Goal: Task Accomplishment & Management: Manage account settings

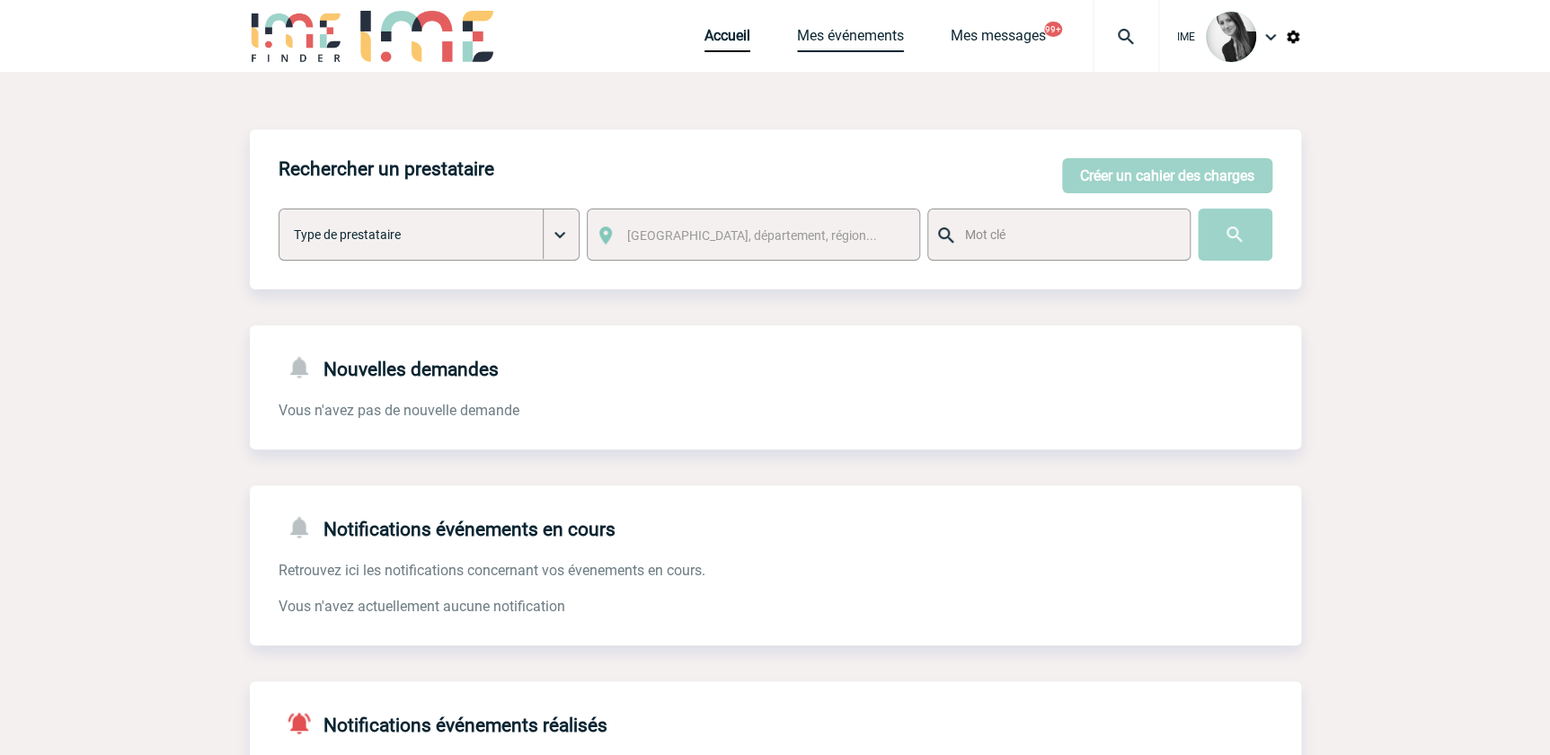
click at [857, 49] on link "Mes événements" at bounding box center [850, 39] width 107 height 25
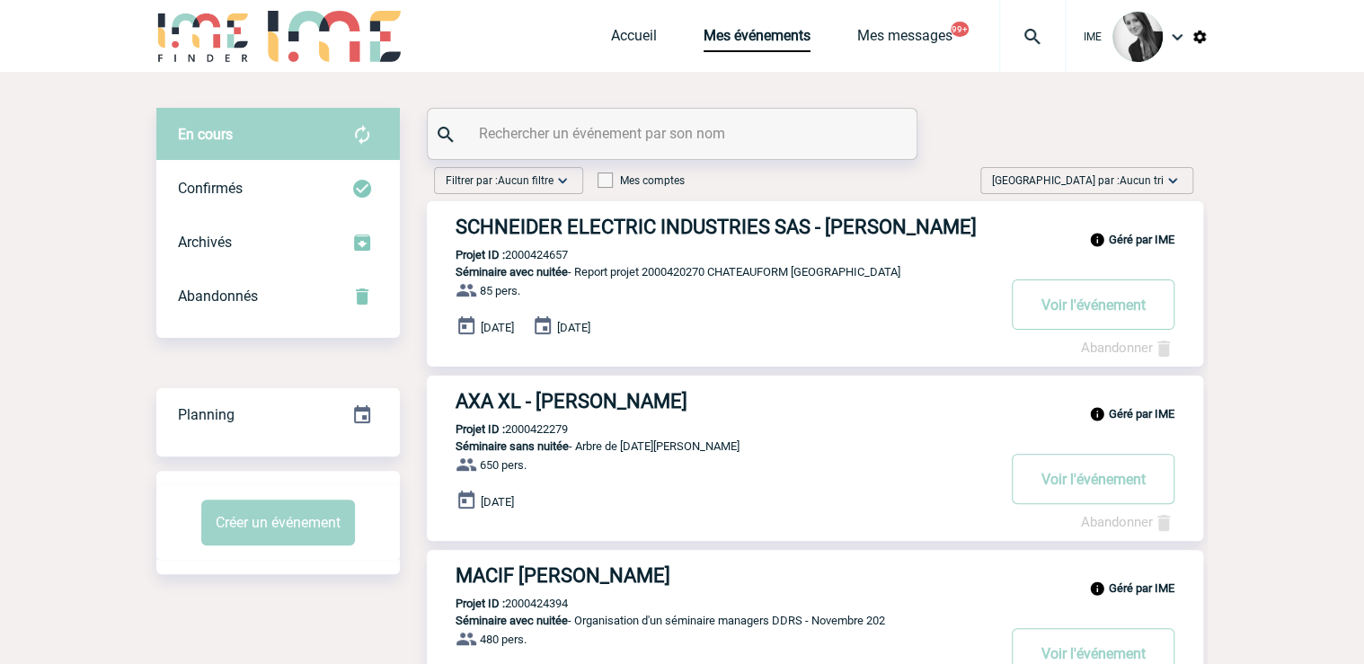
drag, startPoint x: 1149, startPoint y: 173, endPoint x: 1170, endPoint y: 214, distance: 46.2
click at [1150, 173] on span "[GEOGRAPHIC_DATA] par : Aucun tri" at bounding box center [1078, 181] width 172 height 18
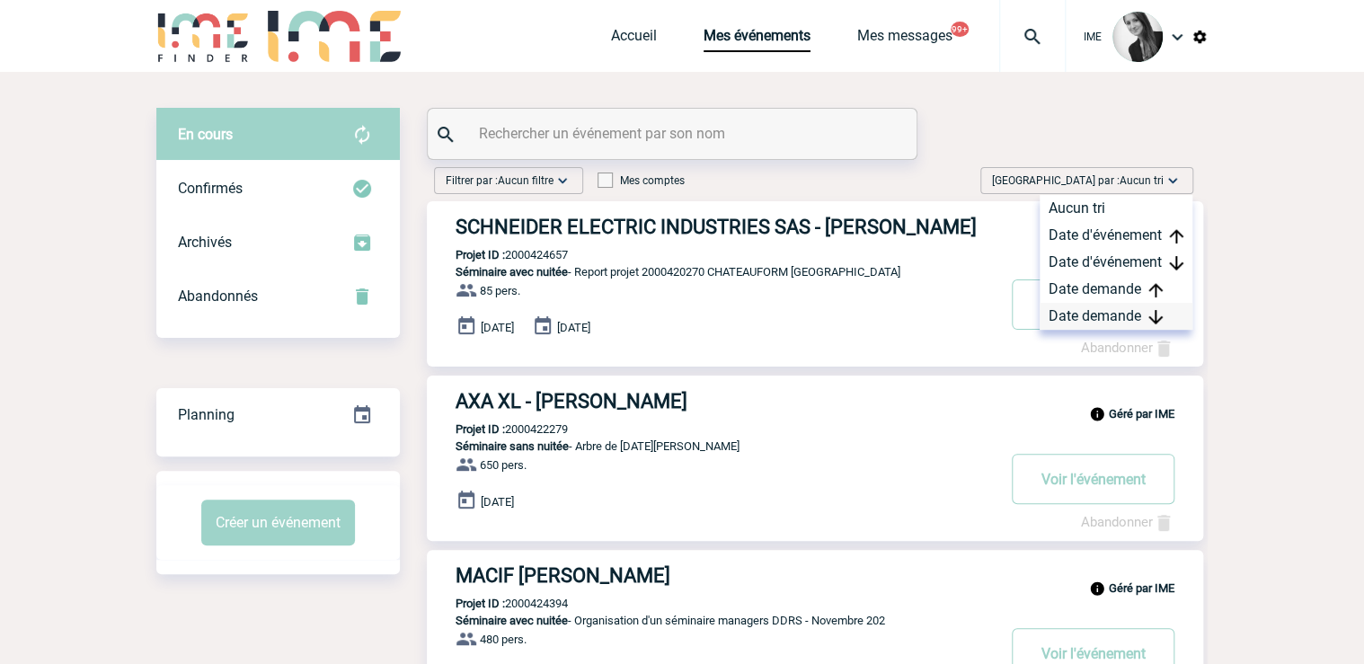
drag, startPoint x: 1150, startPoint y: 316, endPoint x: 1113, endPoint y: 328, distance: 38.6
click at [1149, 316] on img at bounding box center [1155, 317] width 14 height 14
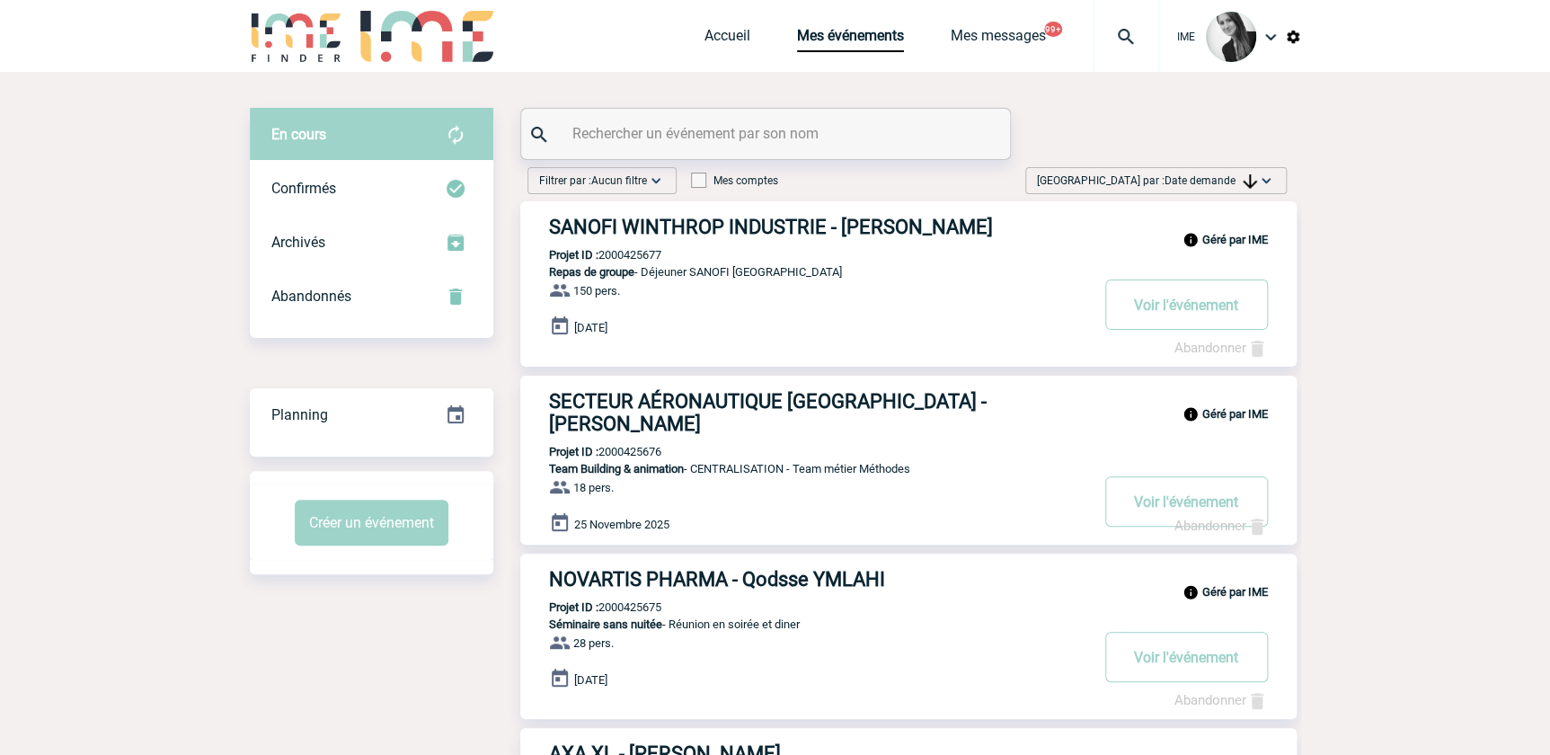
click at [1243, 176] on img at bounding box center [1250, 181] width 14 height 14
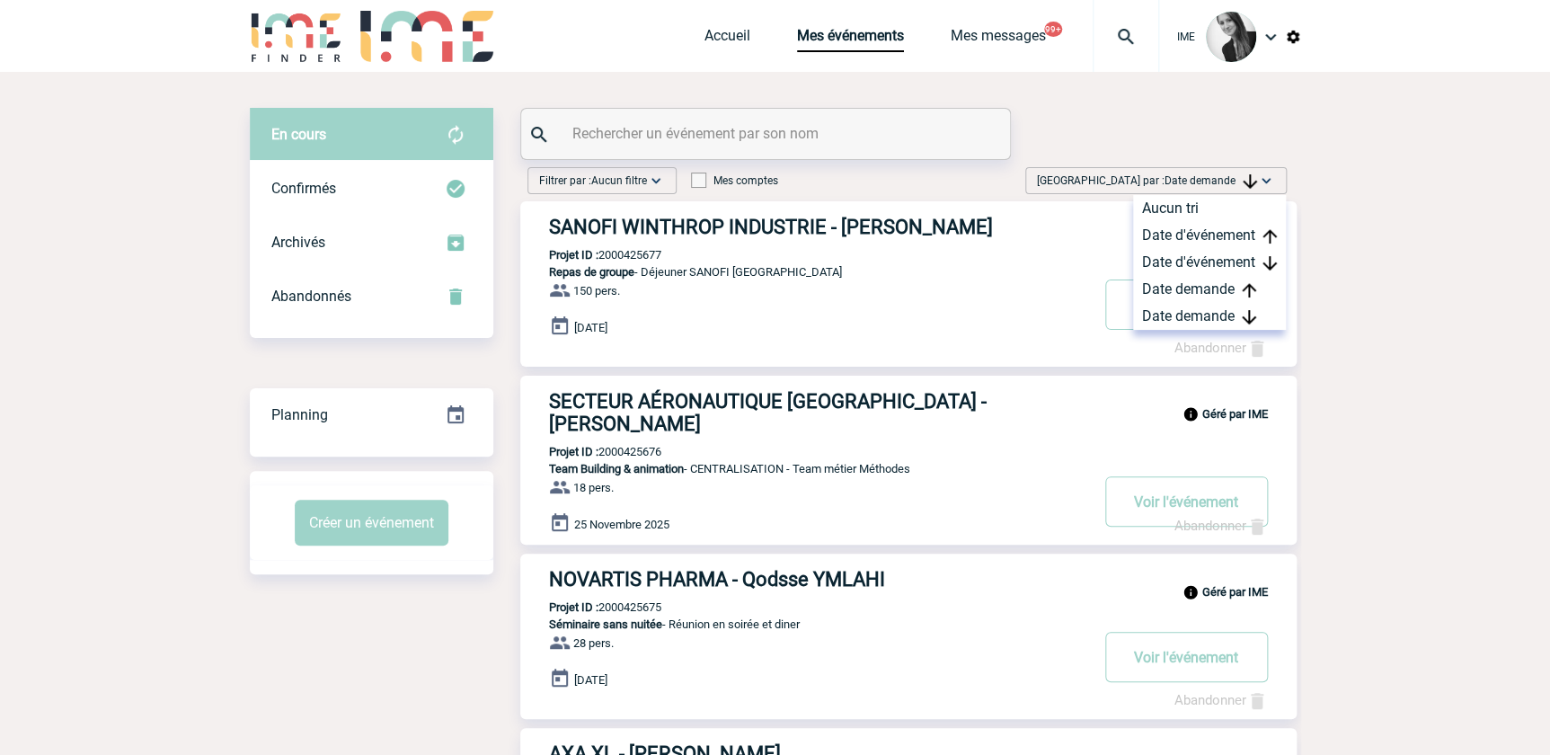
drag, startPoint x: 1213, startPoint y: 319, endPoint x: 1201, endPoint y: 338, distance: 22.2
click at [1213, 320] on div "Date demande" at bounding box center [1209, 316] width 153 height 27
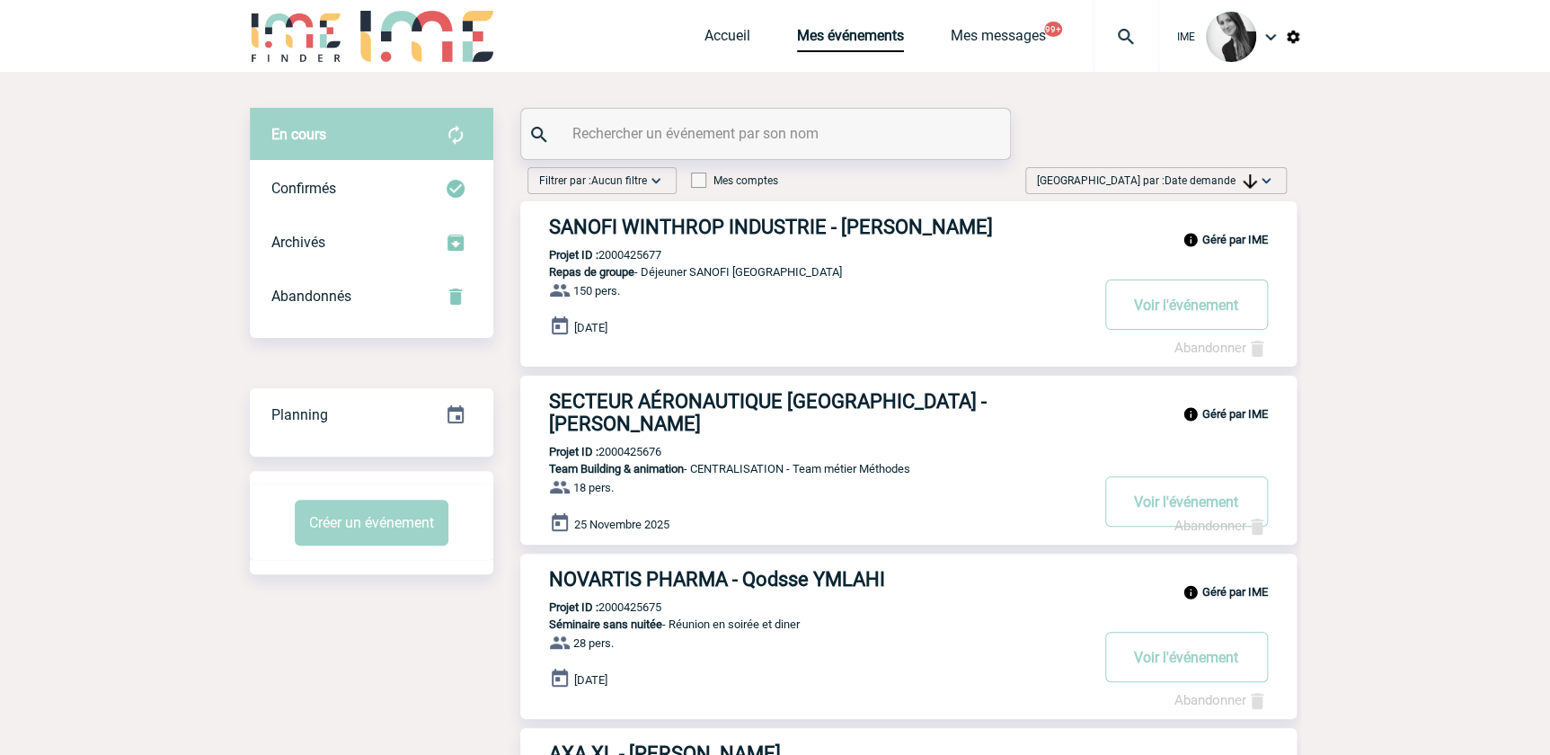
drag, startPoint x: 102, startPoint y: 251, endPoint x: 107, endPoint y: 265, distance: 15.1
click at [1245, 193] on div "[GEOGRAPHIC_DATA] par : Date demande Aucun tri Date d'événement Date d'événemen…" at bounding box center [1156, 184] width 276 height 34
click at [1234, 174] on span "Date demande" at bounding box center [1211, 180] width 93 height 13
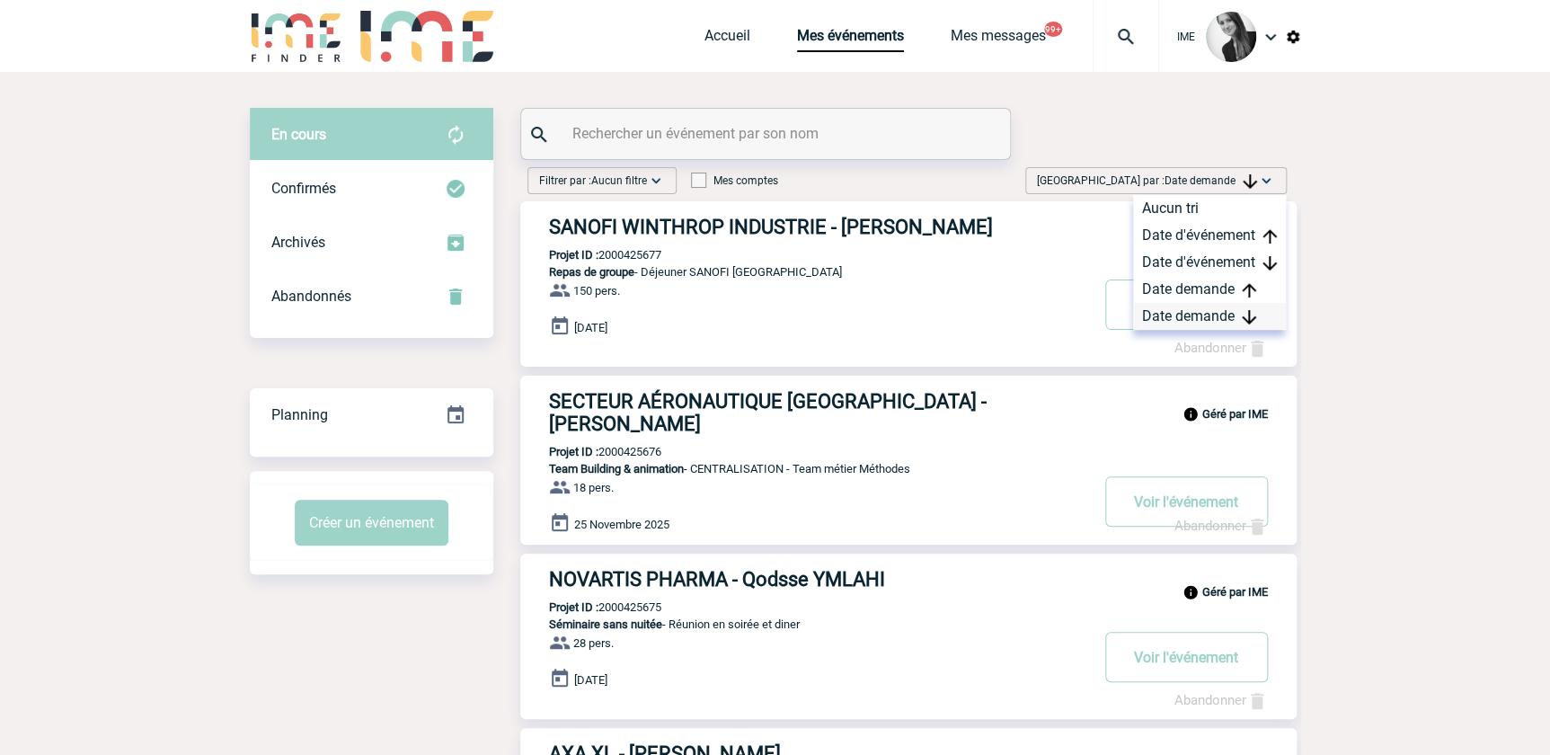
click at [1184, 313] on div "Date demande" at bounding box center [1209, 316] width 153 height 27
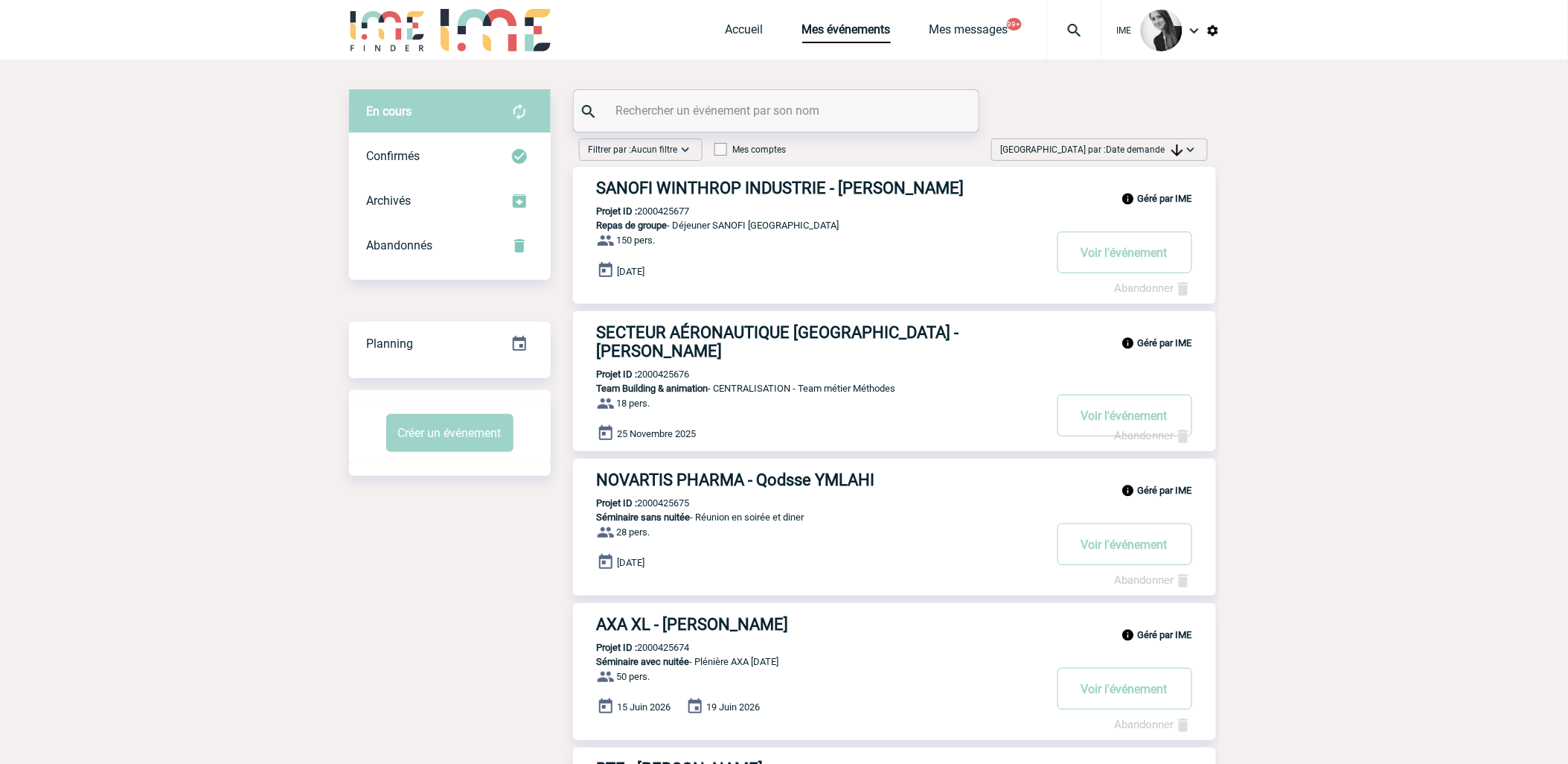
drag, startPoint x: 27, startPoint y: 312, endPoint x: 253, endPoint y: 295, distance: 226.6
click at [1136, 153] on span "Date demande" at bounding box center [1145, 149] width 77 height 11
click at [1127, 256] on div "Date demande" at bounding box center [1144, 262] width 127 height 22
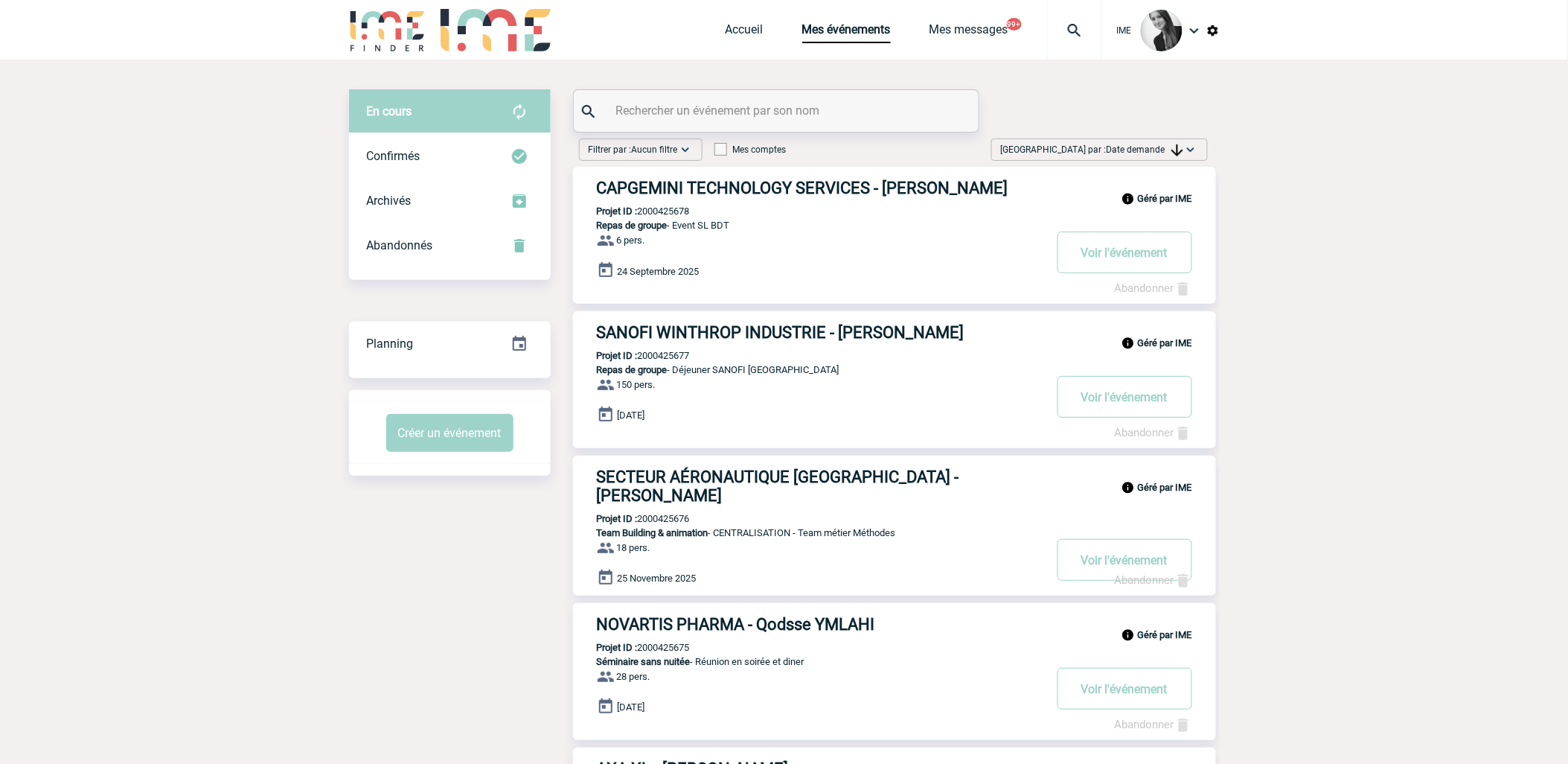
drag, startPoint x: 1172, startPoint y: 143, endPoint x: 1173, endPoint y: 152, distance: 9.1
click at [1172, 143] on span "[GEOGRAPHIC_DATA] par : Date demande" at bounding box center [1093, 150] width 182 height 15
click at [1150, 265] on div "Date demande" at bounding box center [1144, 262] width 127 height 22
drag, startPoint x: 381, startPoint y: 547, endPoint x: 279, endPoint y: 252, distance: 312.1
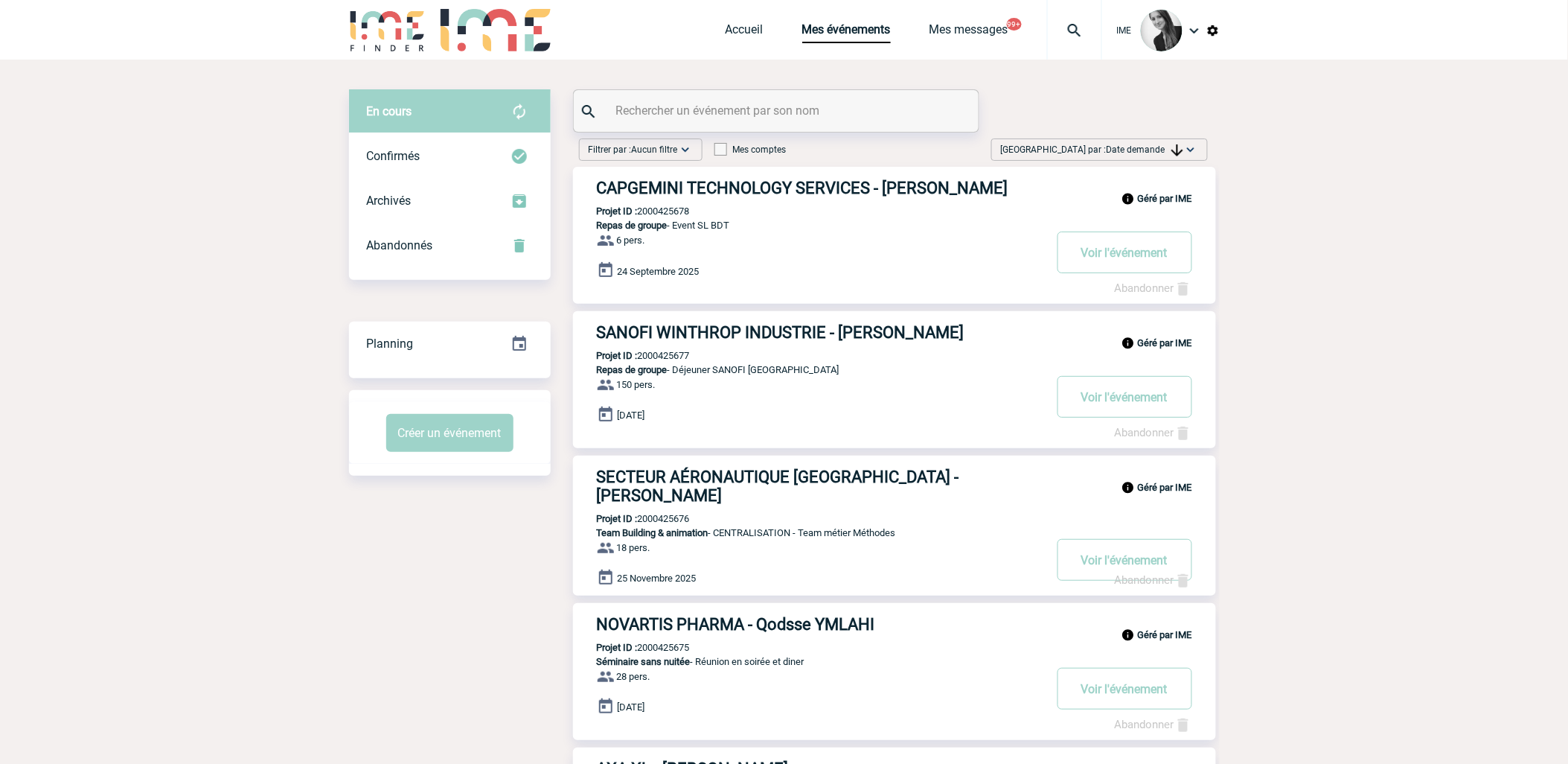
drag, startPoint x: 370, startPoint y: 578, endPoint x: 325, endPoint y: 454, distance: 131.9
drag, startPoint x: 325, startPoint y: 454, endPoint x: 224, endPoint y: 219, distance: 255.8
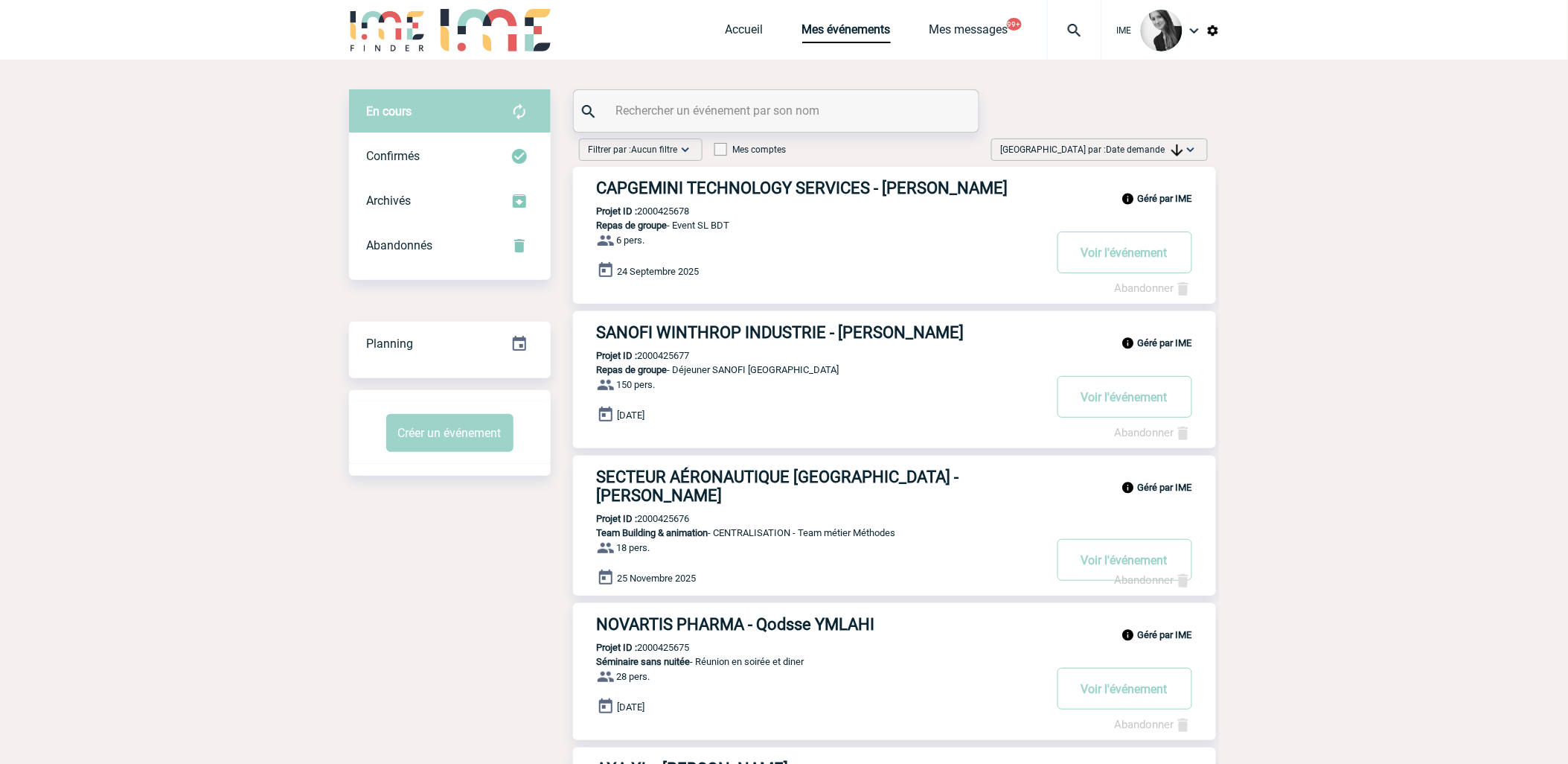
drag, startPoint x: 496, startPoint y: 561, endPoint x: 479, endPoint y: 556, distance: 17.7
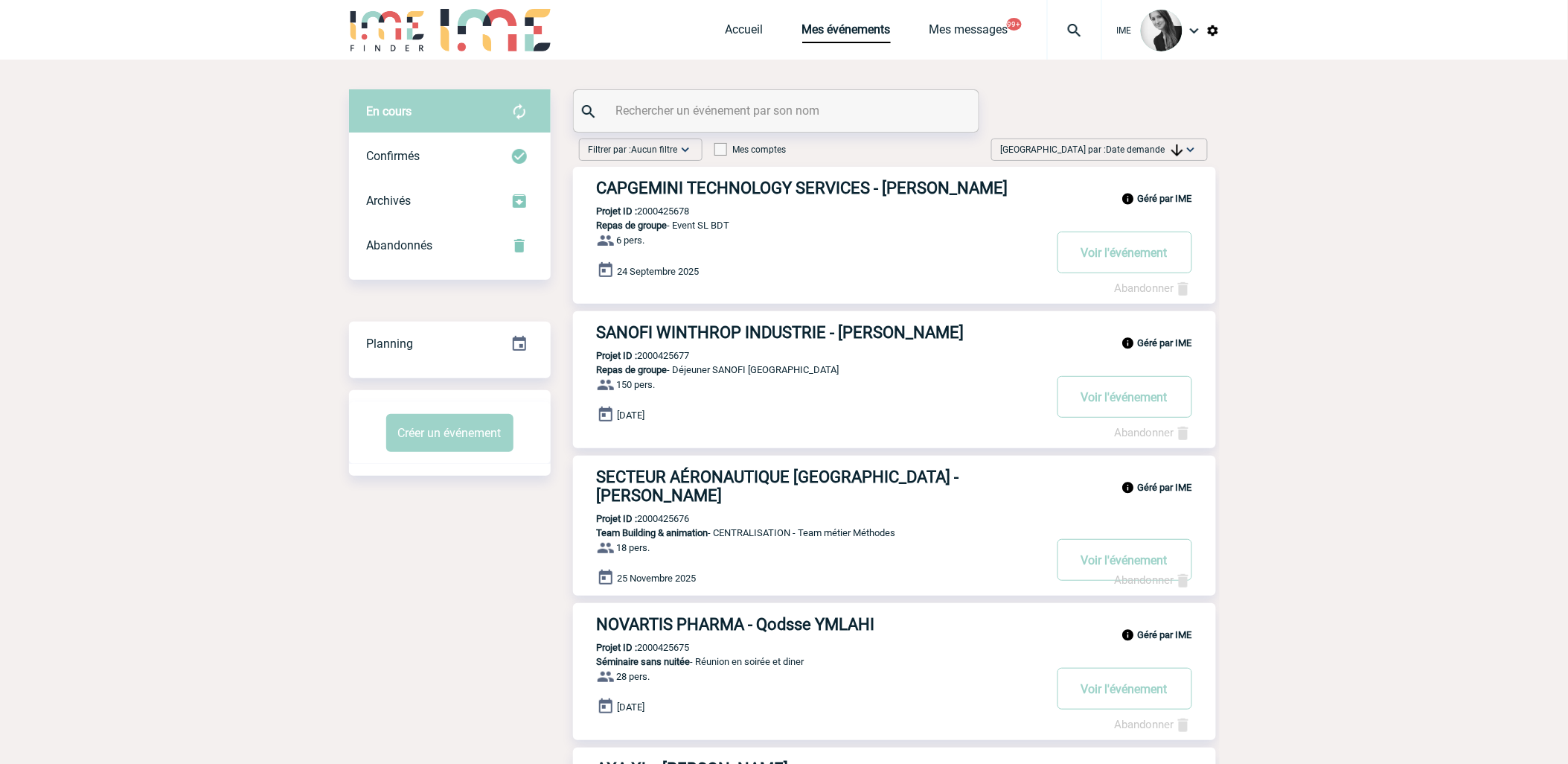
drag, startPoint x: 151, startPoint y: 291, endPoint x: 760, endPoint y: 261, distance: 609.7
drag, startPoint x: 1420, startPoint y: 268, endPoint x: 906, endPoint y: 410, distance: 533.3
drag, startPoint x: 418, startPoint y: 547, endPoint x: 202, endPoint y: 244, distance: 372.1
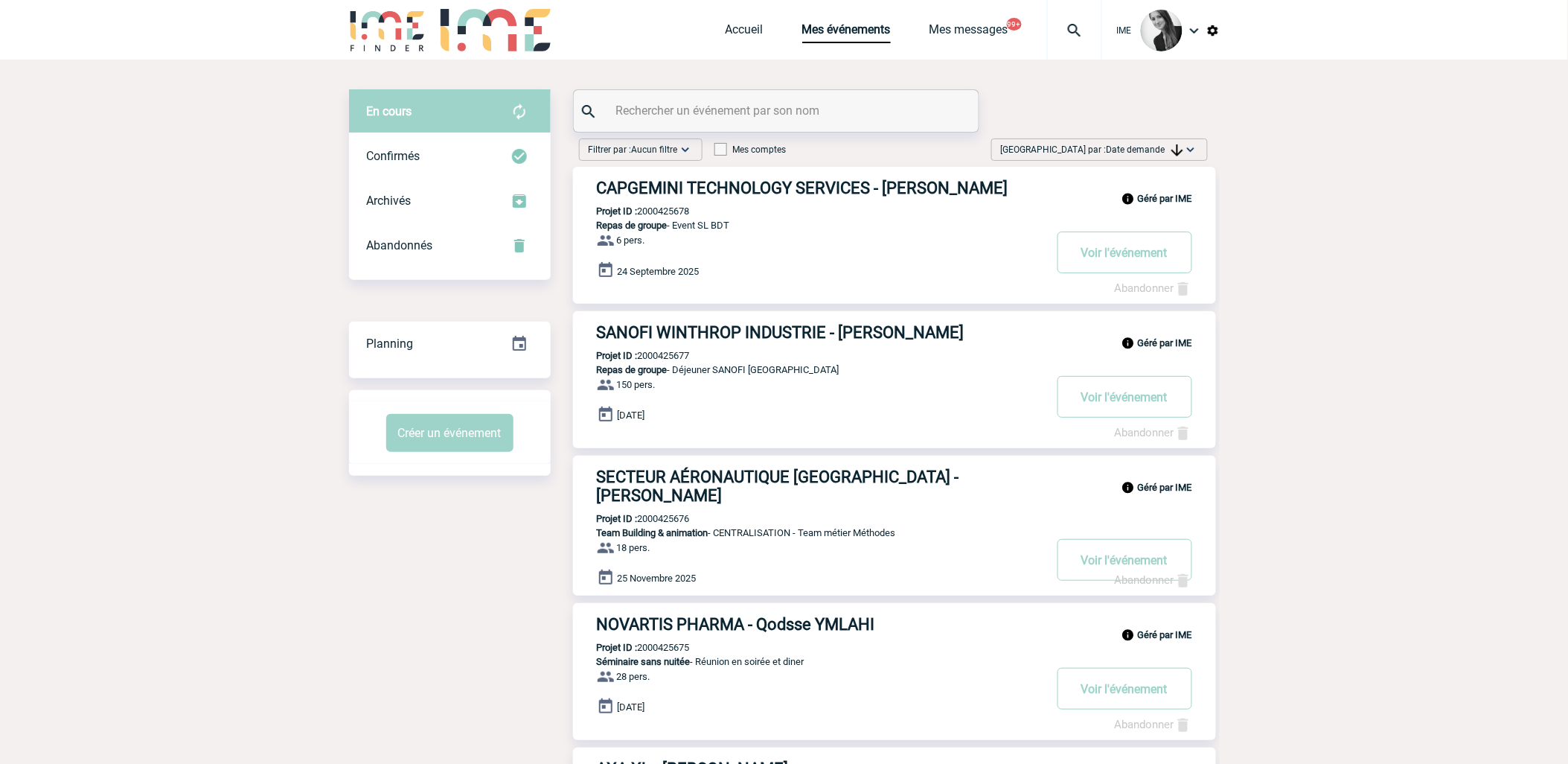
drag, startPoint x: 173, startPoint y: 206, endPoint x: 1022, endPoint y: 235, distance: 849.5
drag, startPoint x: 1367, startPoint y: 234, endPoint x: 616, endPoint y: 473, distance: 788.1
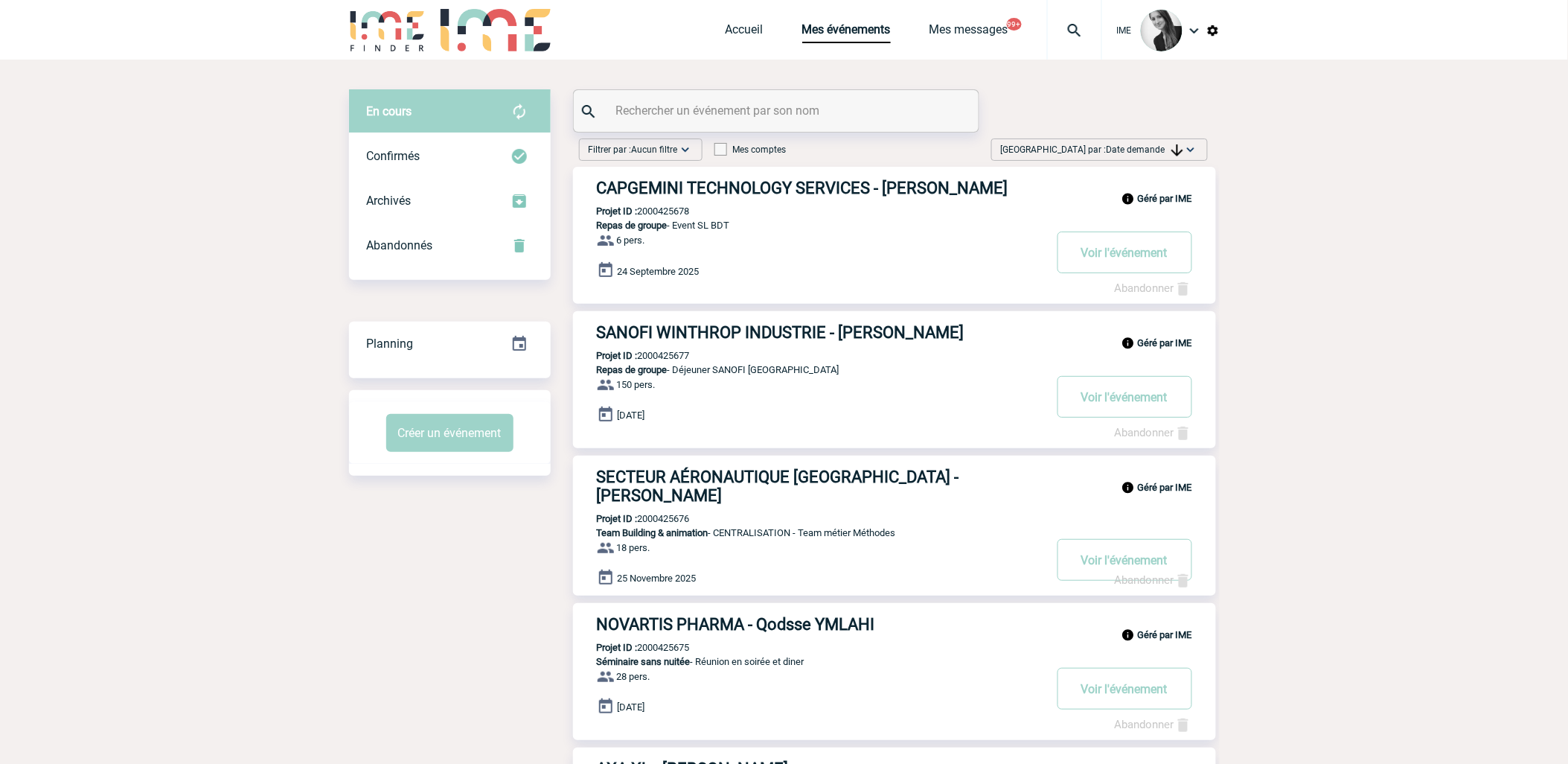
drag, startPoint x: 496, startPoint y: 587, endPoint x: 469, endPoint y: 558, distance: 39.6
drag, startPoint x: 211, startPoint y: 293, endPoint x: 1169, endPoint y: 308, distance: 958.1
drag, startPoint x: 1414, startPoint y: 444, endPoint x: 1311, endPoint y: 471, distance: 106.5
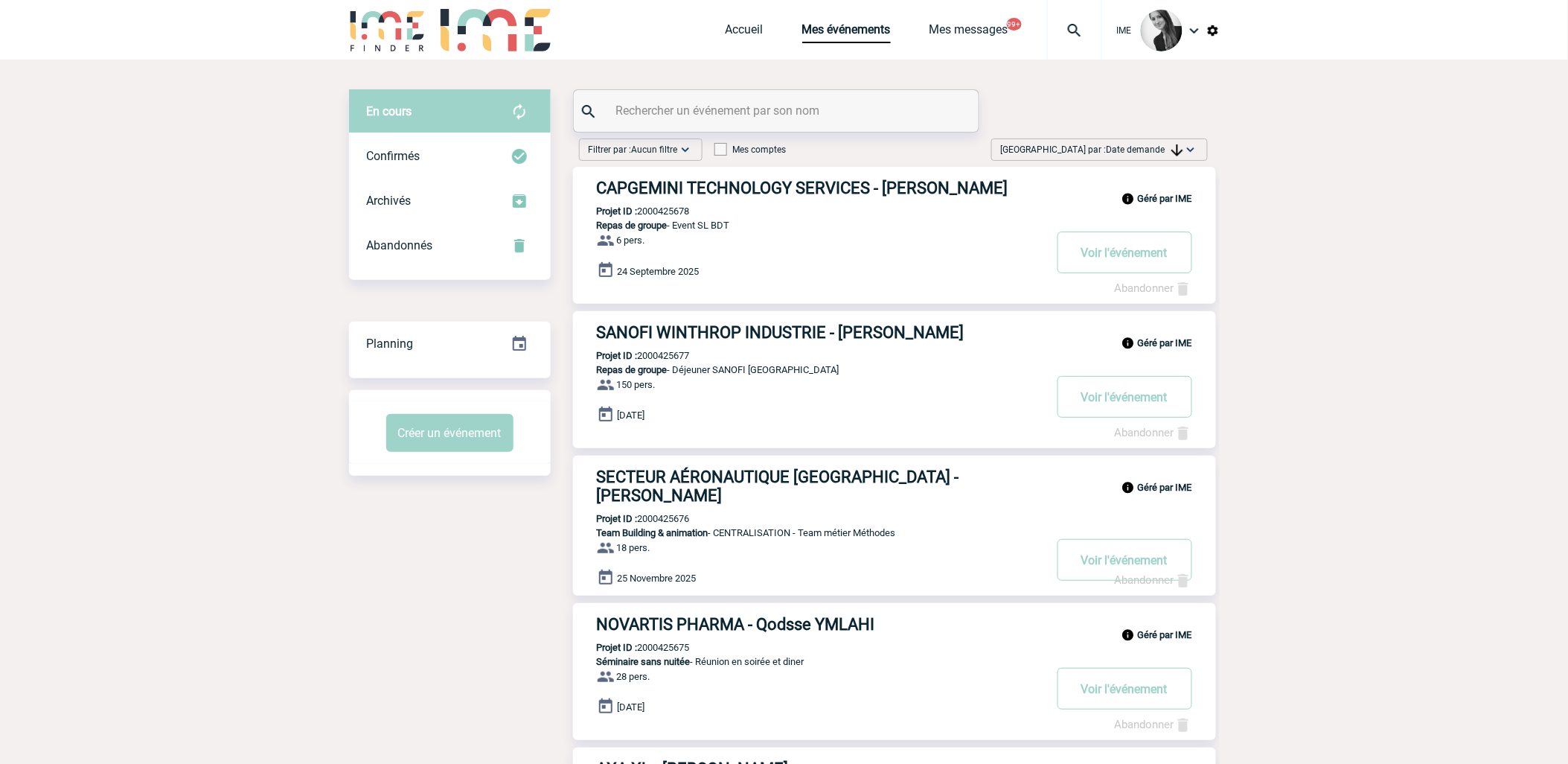
drag, startPoint x: 429, startPoint y: 544, endPoint x: 266, endPoint y: 335, distance: 265.0
drag, startPoint x: 1440, startPoint y: 317, endPoint x: 1277, endPoint y: 359, distance: 168.3
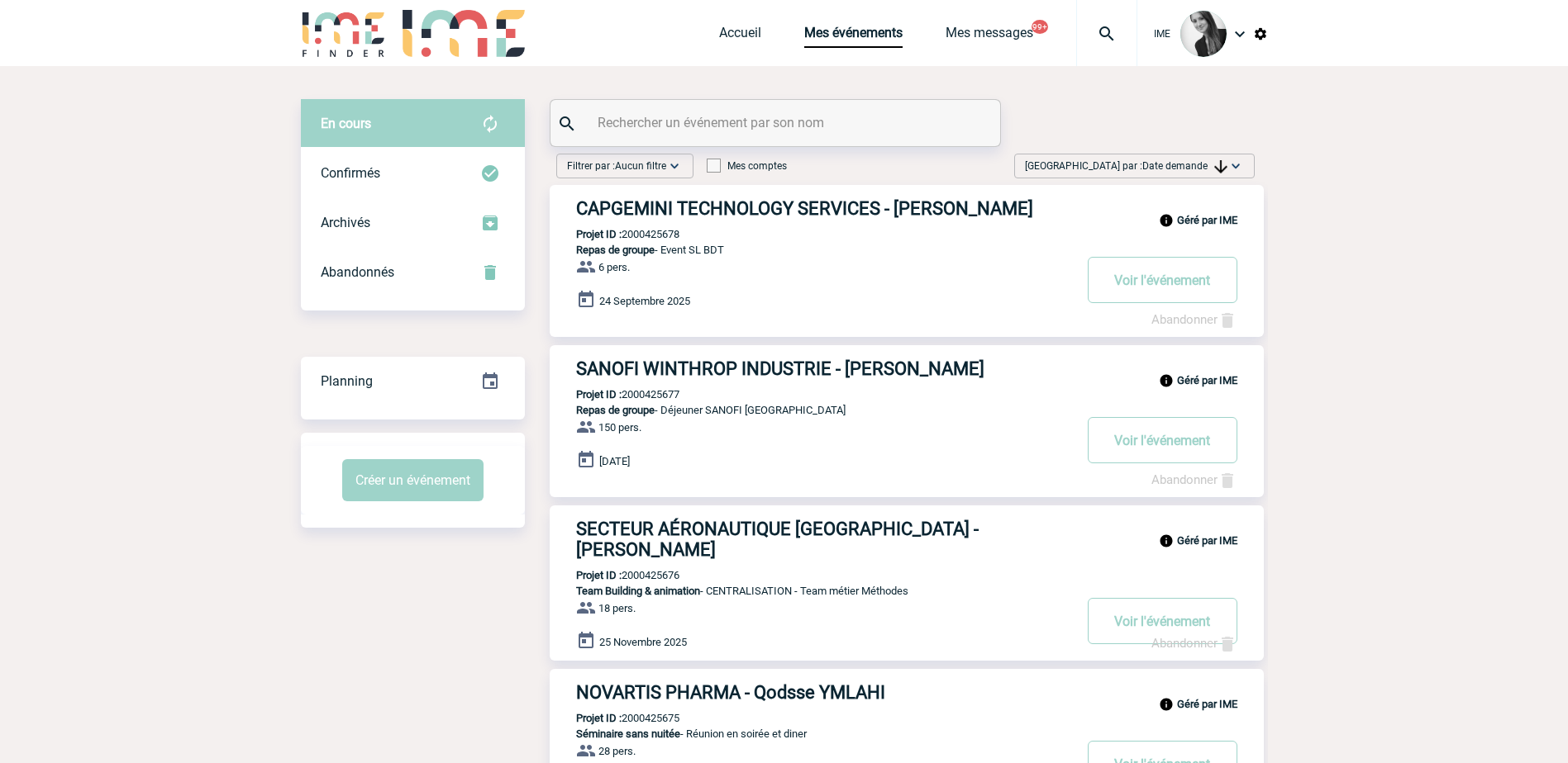
drag, startPoint x: 1166, startPoint y: 168, endPoint x: 1175, endPoint y: 191, distance: 24.7
click at [1168, 167] on span "Date demande" at bounding box center [1185, 165] width 86 height 12
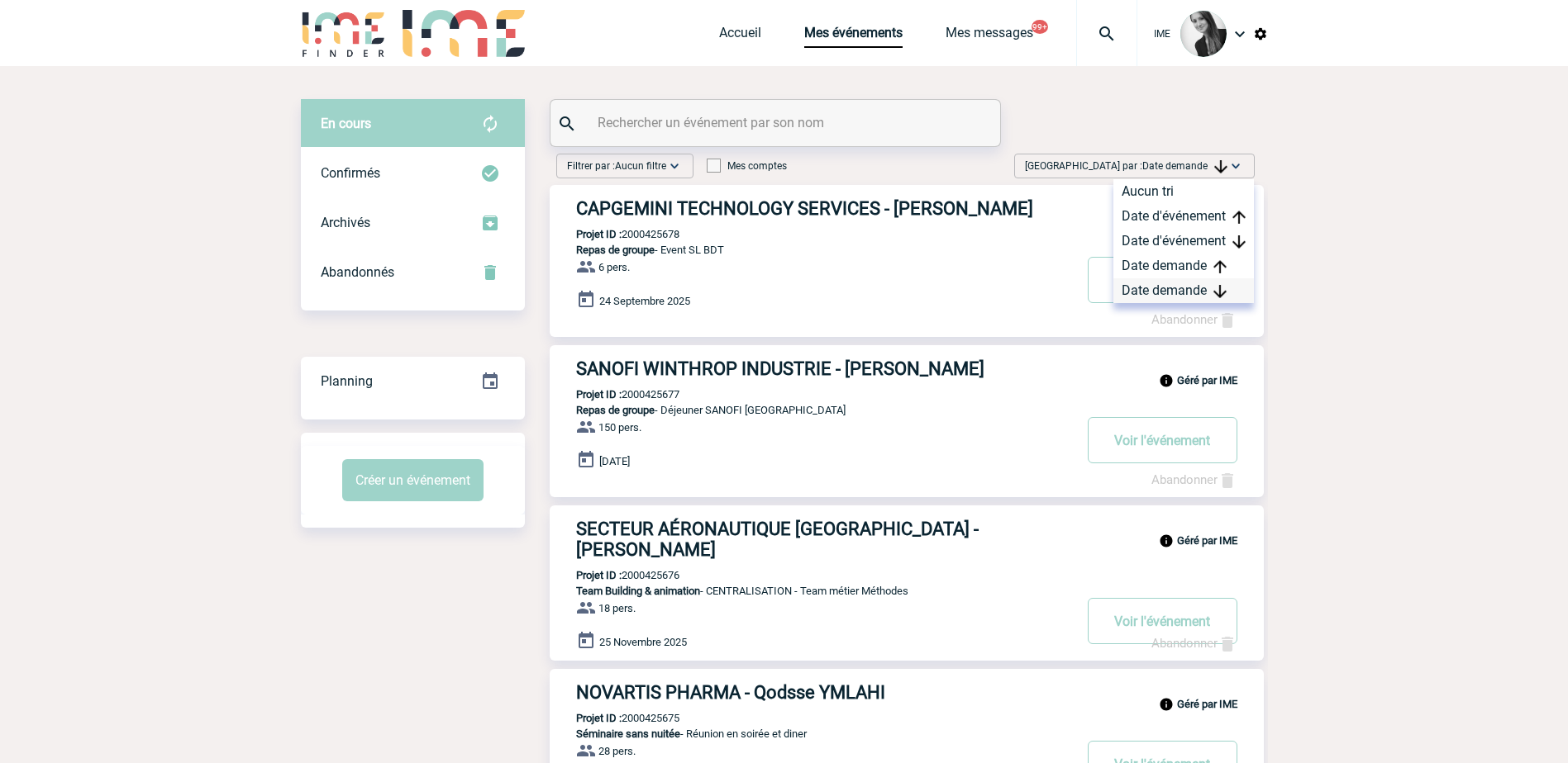
click at [1176, 294] on div "Date demande" at bounding box center [1183, 290] width 141 height 25
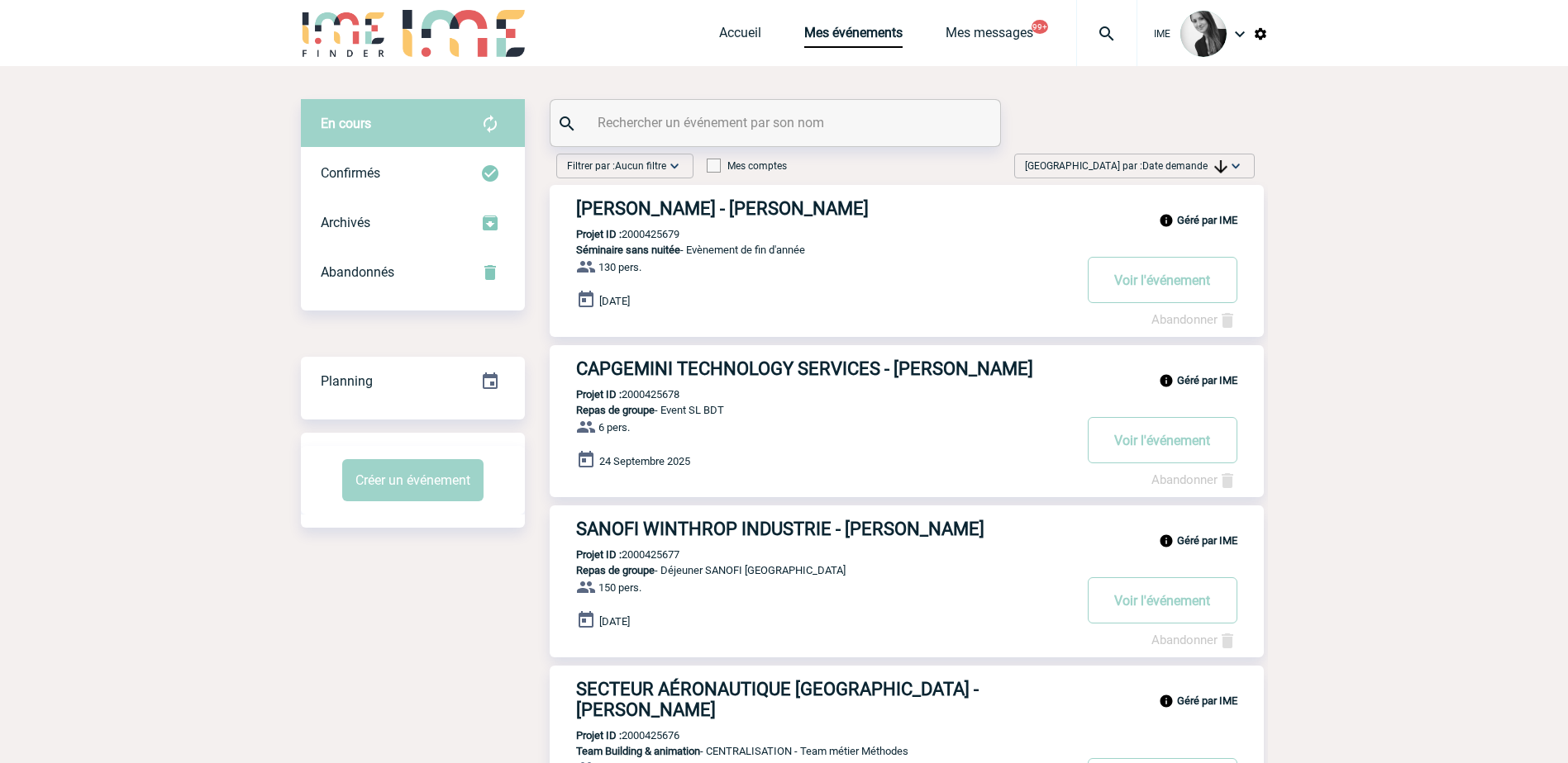
click at [1195, 167] on span "Date demande" at bounding box center [1185, 165] width 86 height 12
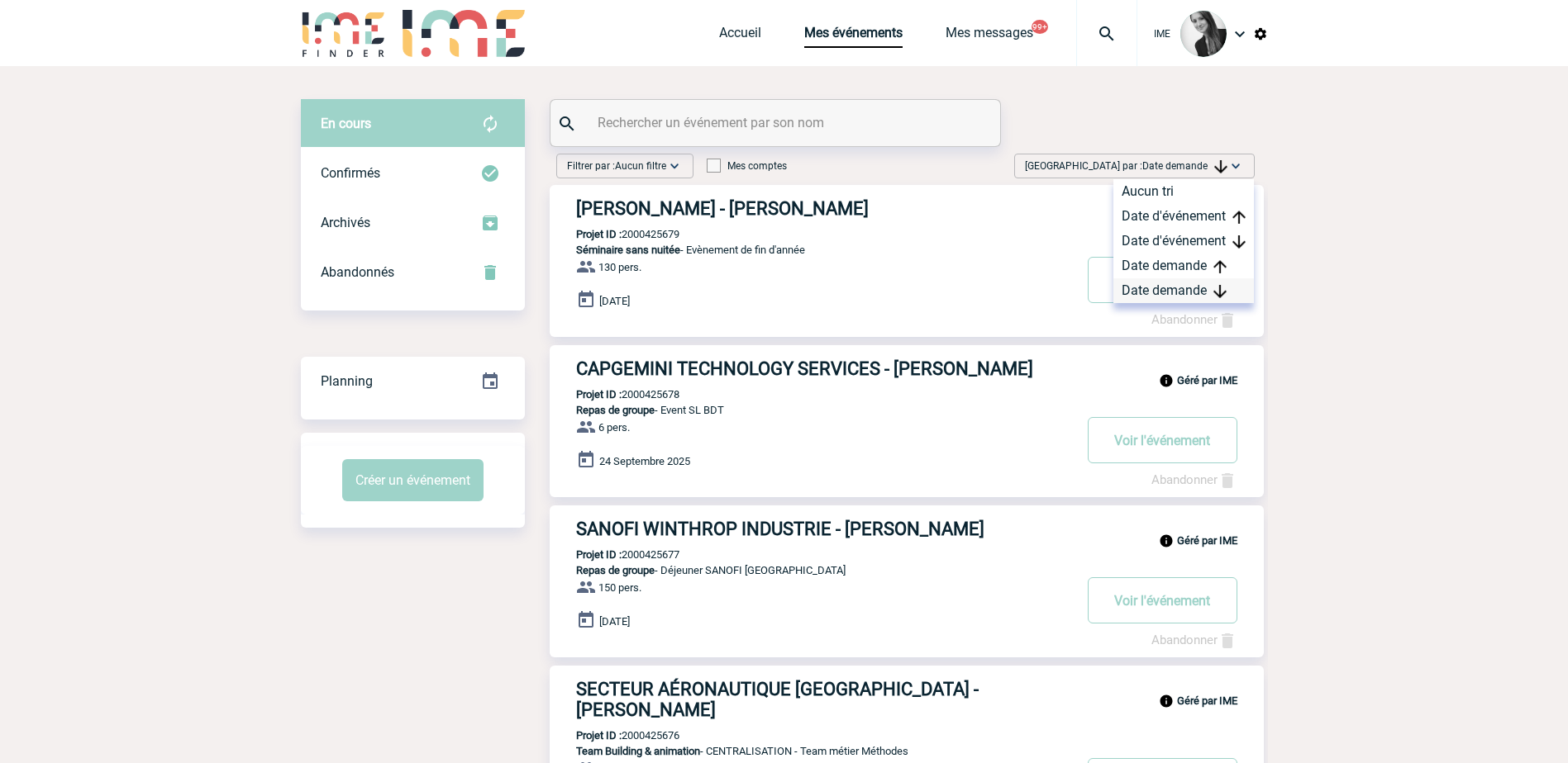
drag, startPoint x: 1195, startPoint y: 167, endPoint x: 1196, endPoint y: 299, distance: 132.0
click at [1196, 299] on div "Date demande" at bounding box center [1183, 290] width 141 height 25
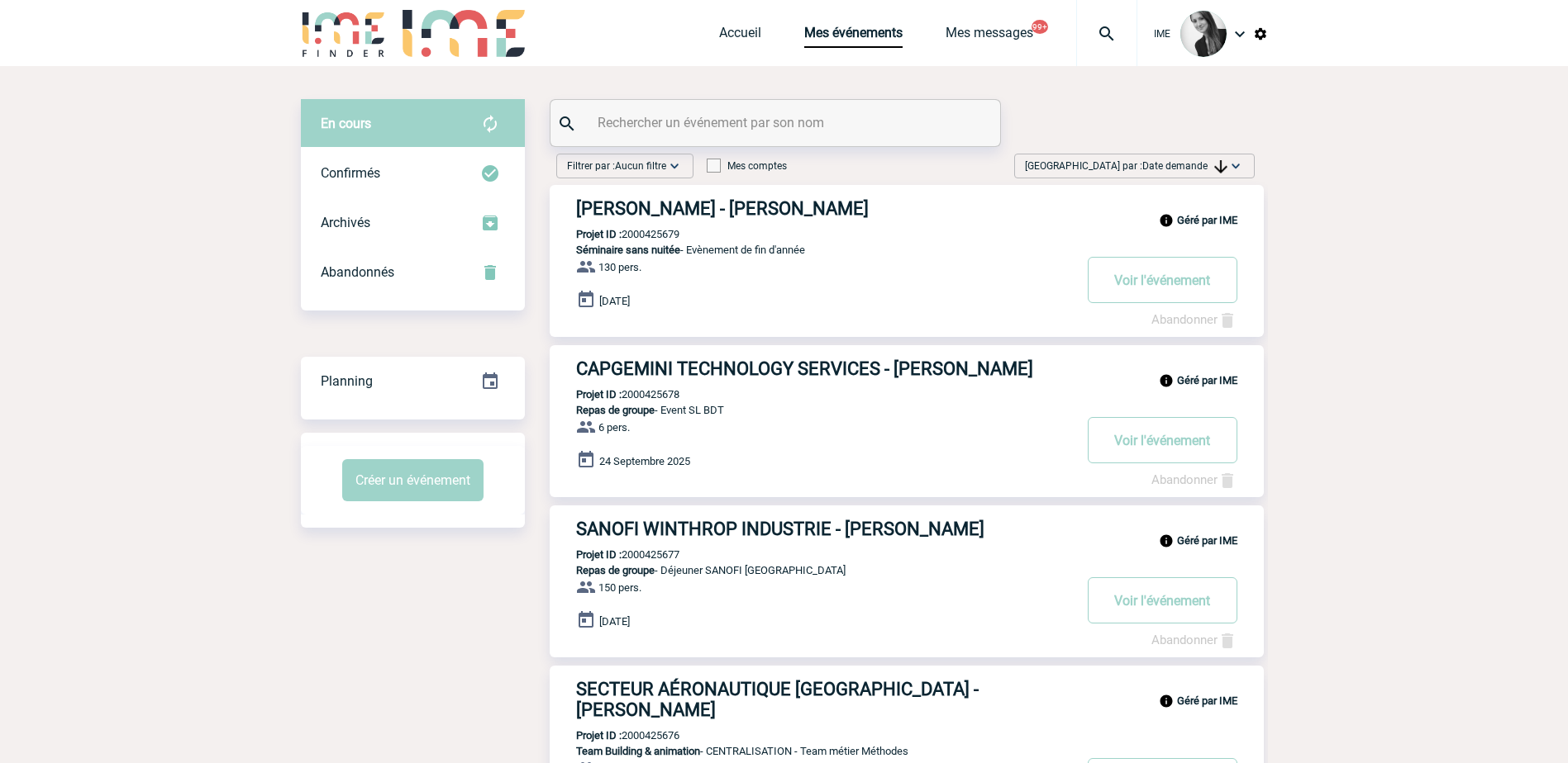
drag, startPoint x: 1207, startPoint y: 162, endPoint x: 1208, endPoint y: 172, distance: 10.0
click at [1207, 167] on span "Date demande" at bounding box center [1185, 165] width 86 height 12
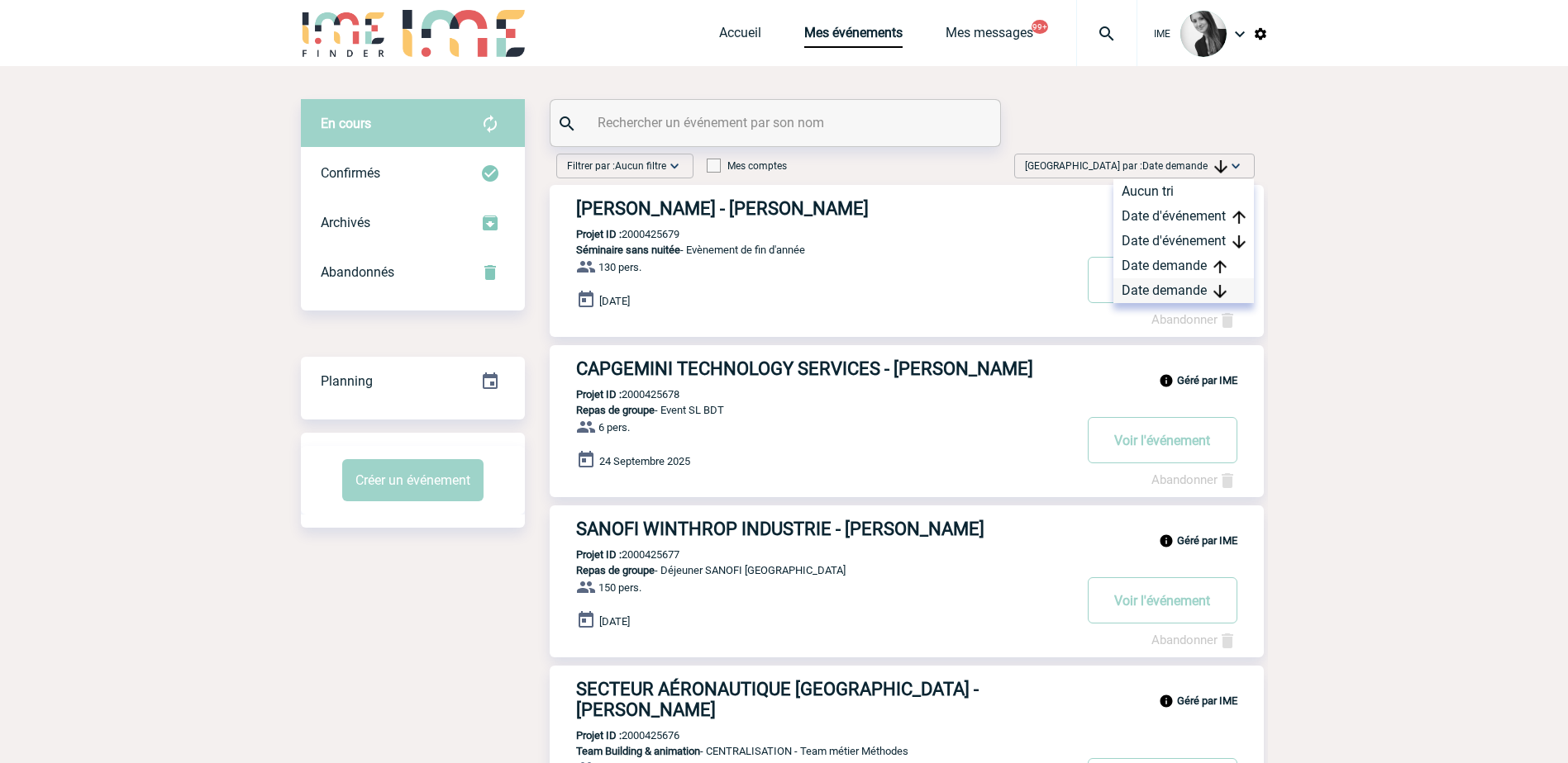
drag, startPoint x: 1173, startPoint y: 290, endPoint x: 1162, endPoint y: 292, distance: 11.2
click at [1168, 291] on div "Date demande" at bounding box center [1183, 290] width 141 height 25
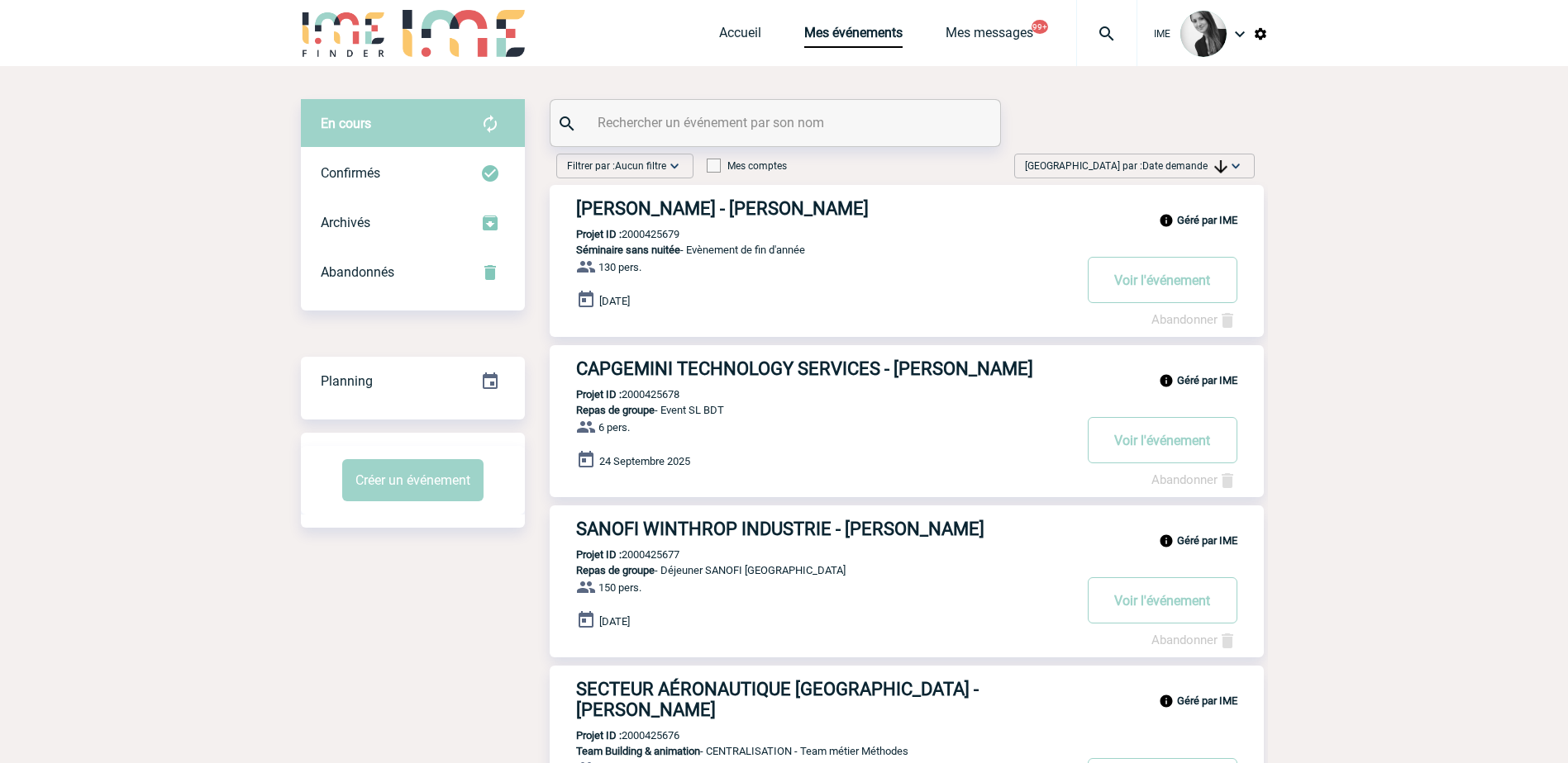
drag, startPoint x: 243, startPoint y: 208, endPoint x: 237, endPoint y: 216, distance: 10.0
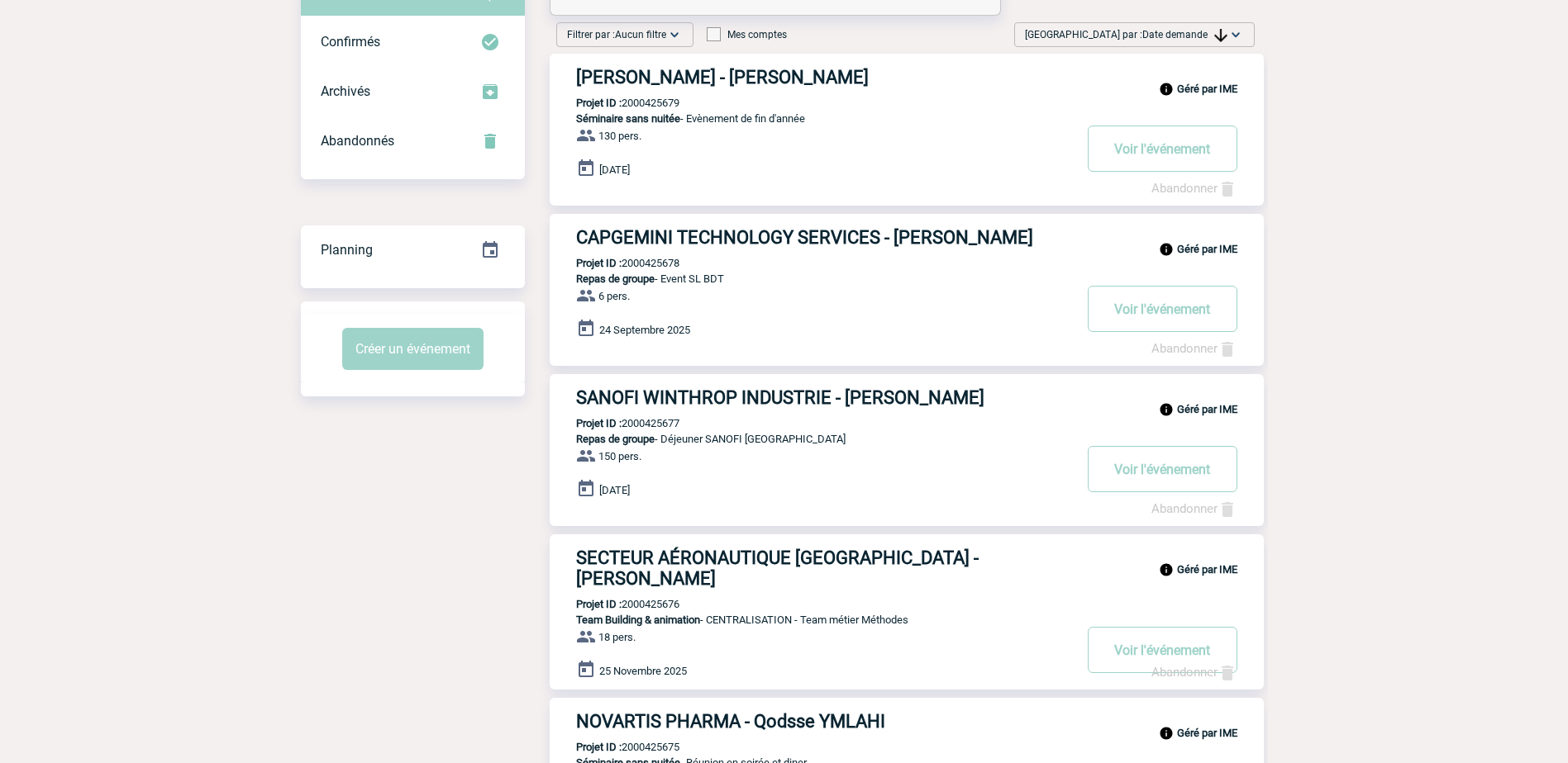
scroll to position [248, 0]
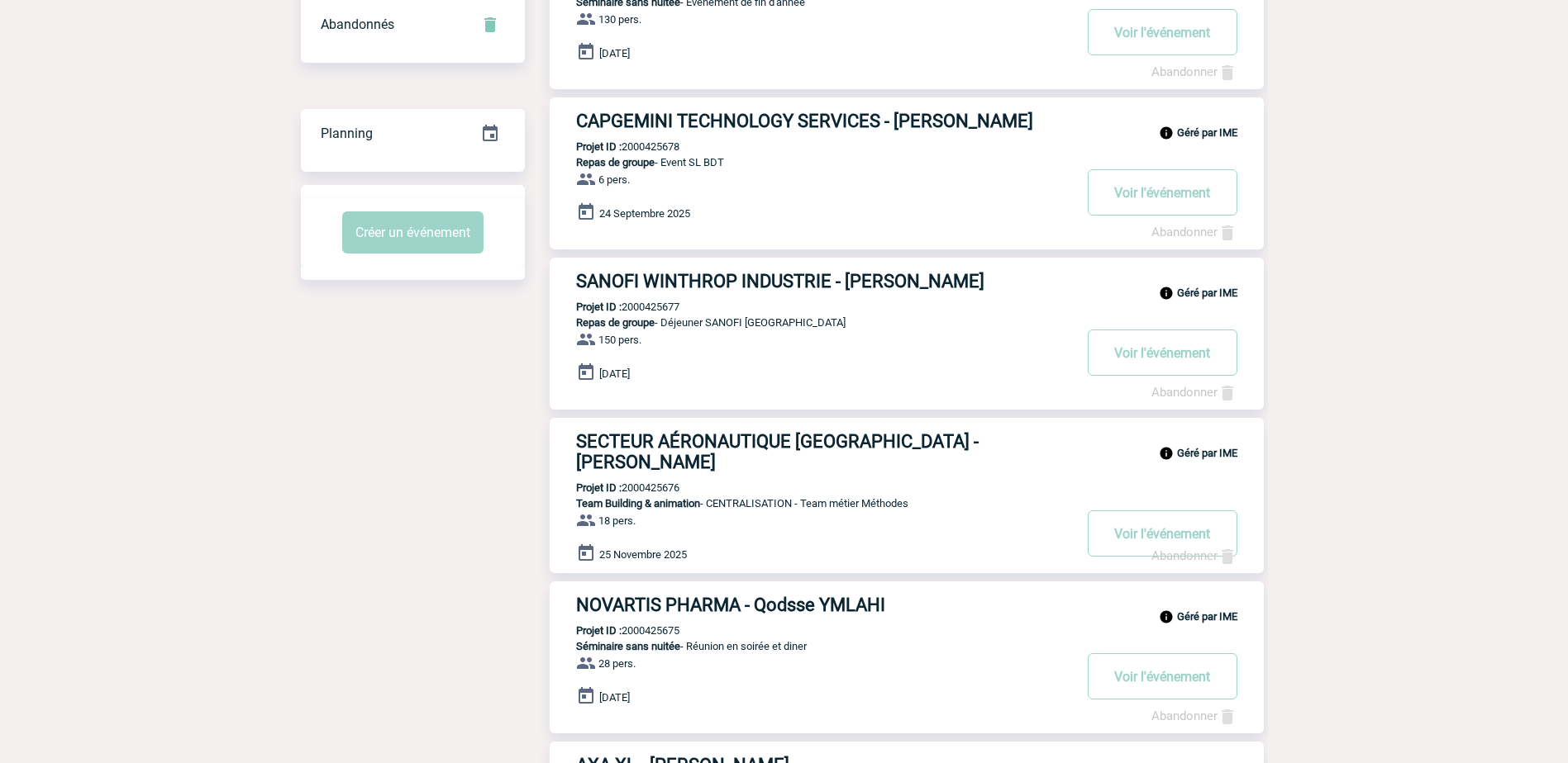
drag, startPoint x: 1507, startPoint y: 189, endPoint x: 1429, endPoint y: 266, distance: 109.6
click at [1436, 198] on body "IME Accueil Mes événements" at bounding box center [784, 694] width 1568 height 1885
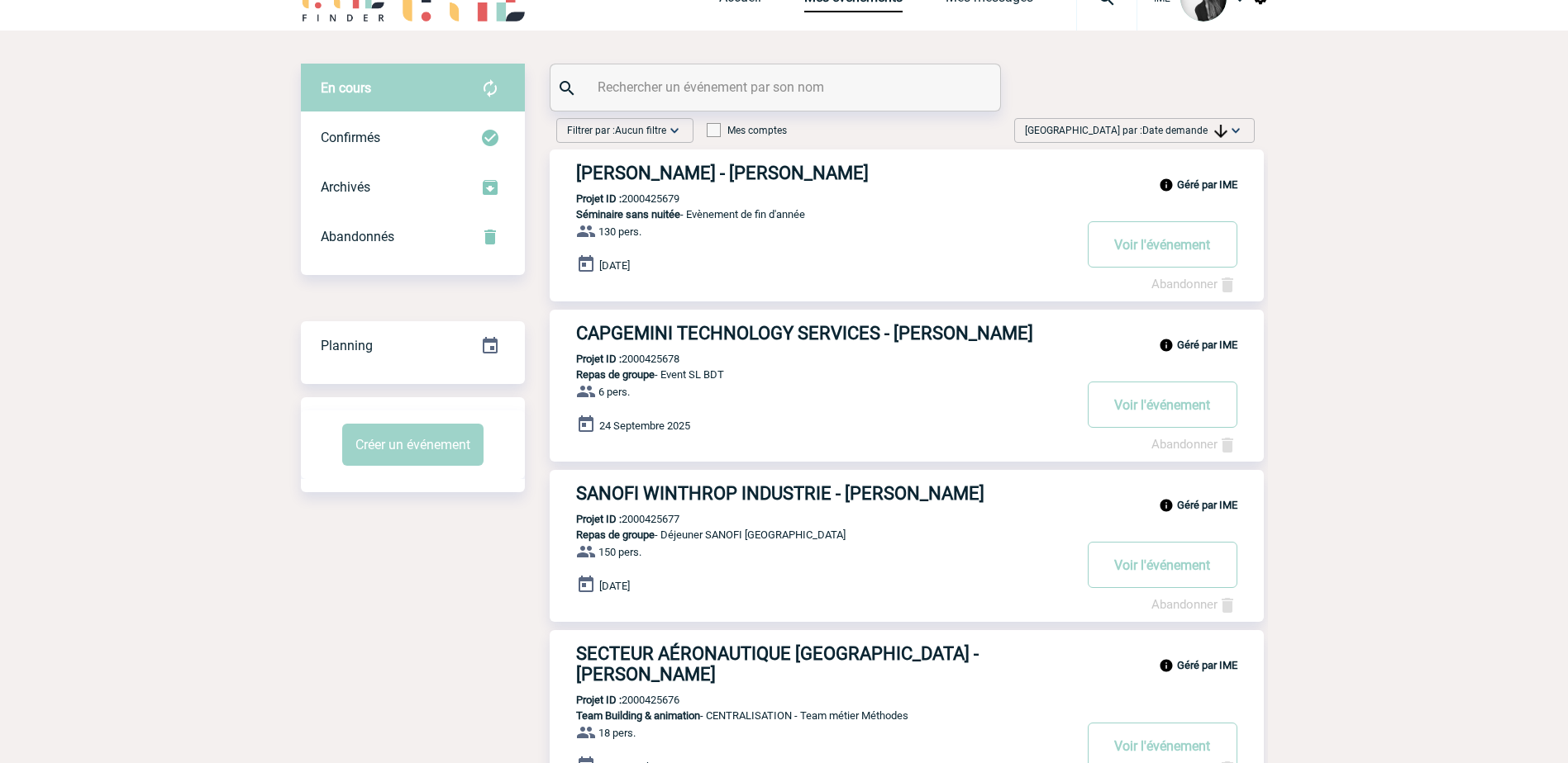
scroll to position [0, 0]
